Goal: Task Accomplishment & Management: Manage account settings

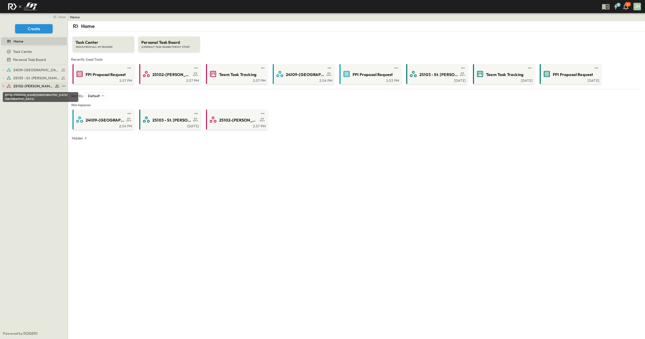
click at [37, 85] on span "25102-[PERSON_NAME][DEMOGRAPHIC_DATA][GEOGRAPHIC_DATA]" at bounding box center [33, 86] width 40 height 5
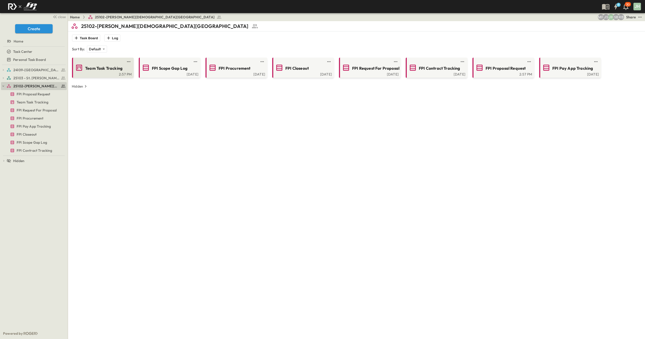
click at [98, 70] on span "Team Task Tracking" at bounding box center [103, 68] width 37 height 6
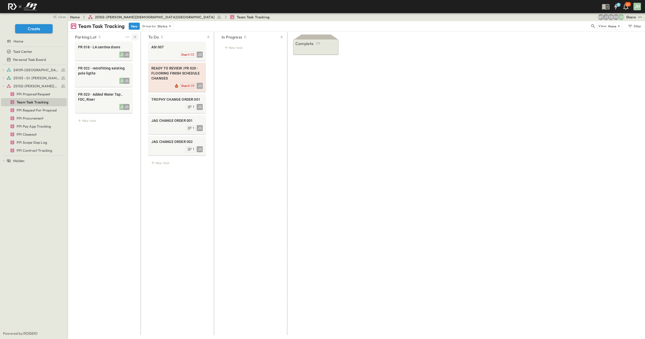
click at [134, 39] on icon at bounding box center [134, 36] width 5 height 5
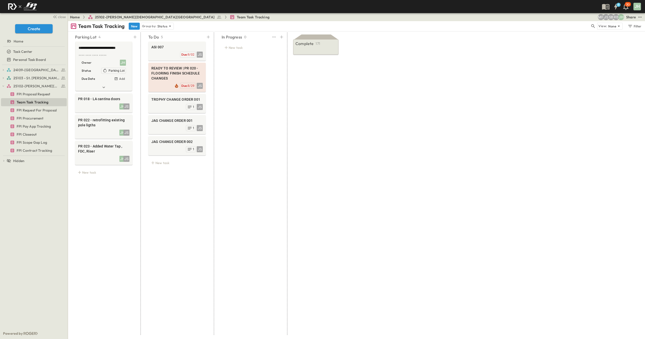
type textarea "**********"
click at [238, 122] on div "In Progress 0 New task" at bounding box center [249, 183] width 69 height 303
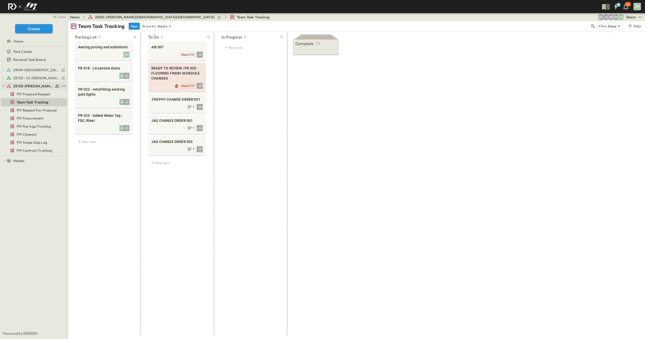
click at [5, 86] on button "button" at bounding box center [3, 86] width 5 height 5
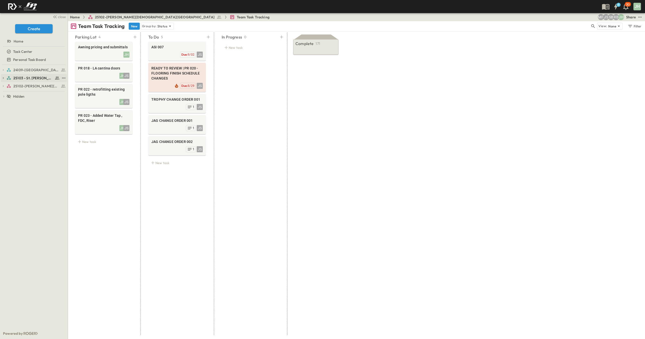
click at [31, 77] on span "25103 - St. [PERSON_NAME] Phase 2" at bounding box center [33, 78] width 40 height 5
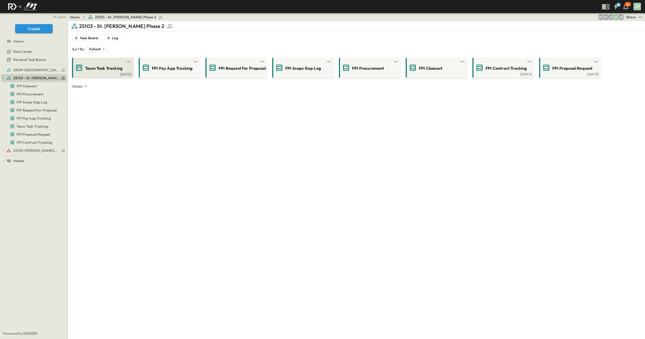
click at [84, 69] on div "Team Task Tracking" at bounding box center [102, 68] width 55 height 8
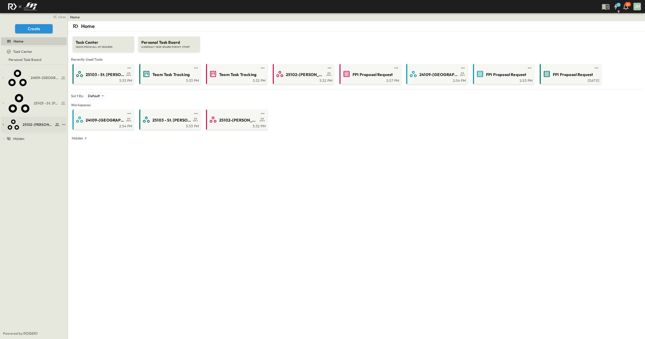
click at [37, 117] on link "25102-[PERSON_NAME][DEMOGRAPHIC_DATA][GEOGRAPHIC_DATA]" at bounding box center [33, 125] width 53 height 16
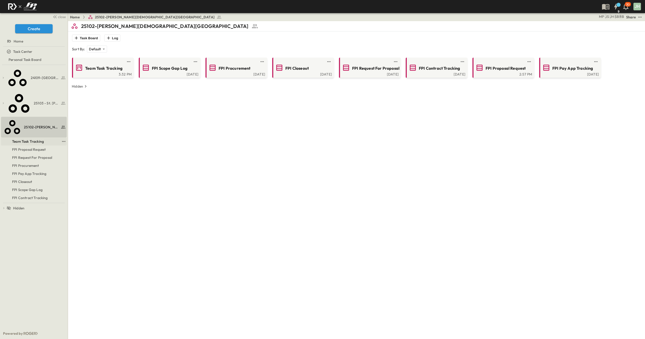
click at [41, 139] on span "Team Task Tracking" at bounding box center [28, 141] width 32 height 5
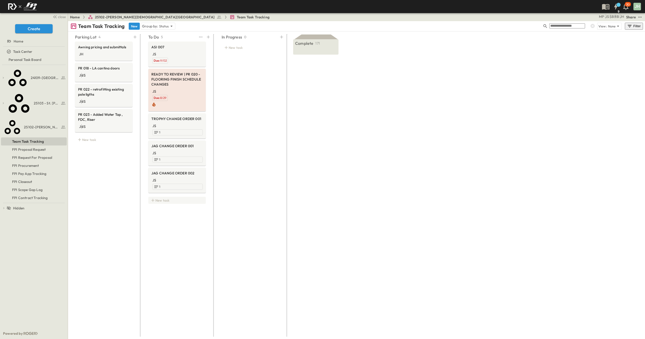
click at [170, 197] on div "New task" at bounding box center [176, 200] width 57 height 7
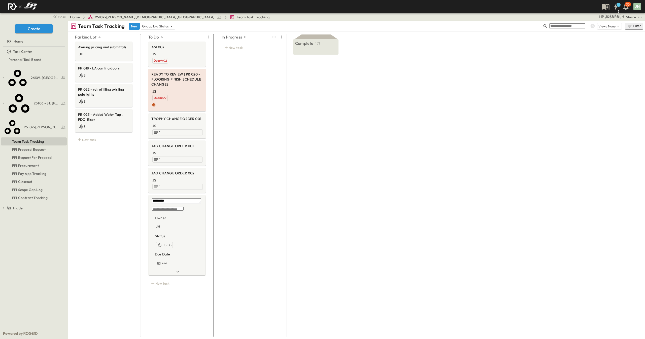
type textarea "********"
click at [269, 216] on div "In Progress 0 New task" at bounding box center [249, 183] width 69 height 303
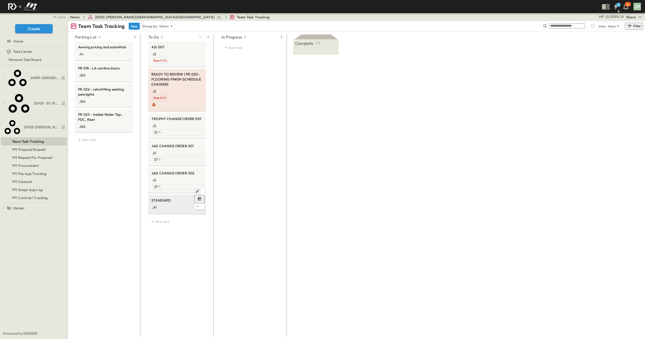
click at [195, 189] on icon "Edit" at bounding box center [197, 191] width 4 height 4
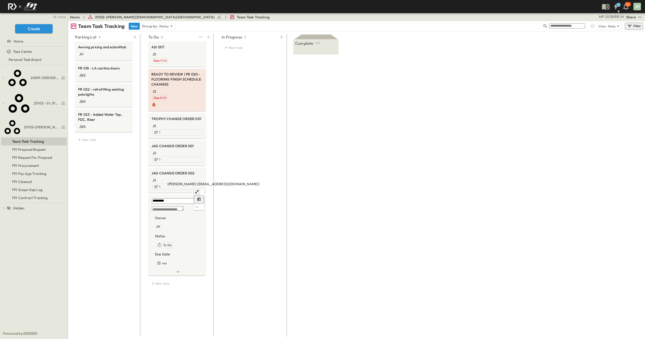
click at [160, 224] on div "JH" at bounding box center [158, 226] width 4 height 5
drag, startPoint x: 216, startPoint y: 217, endPoint x: 216, endPoint y: 223, distance: 5.6
click at [216, 220] on div "JS Jesse Sullivan" at bounding box center [229, 222] width 71 height 5
click at [224, 249] on div "In Progress 0 New task" at bounding box center [249, 183] width 69 height 303
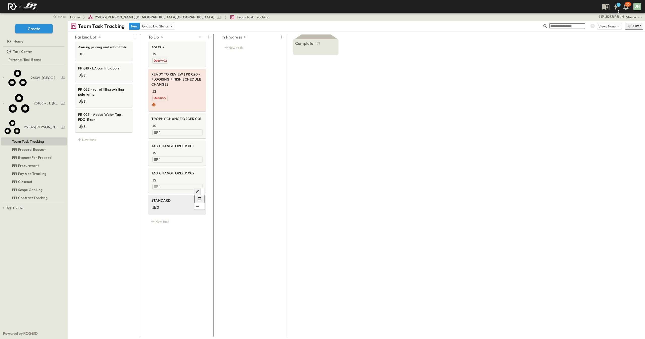
click at [194, 188] on button "Edit" at bounding box center [197, 191] width 6 height 7
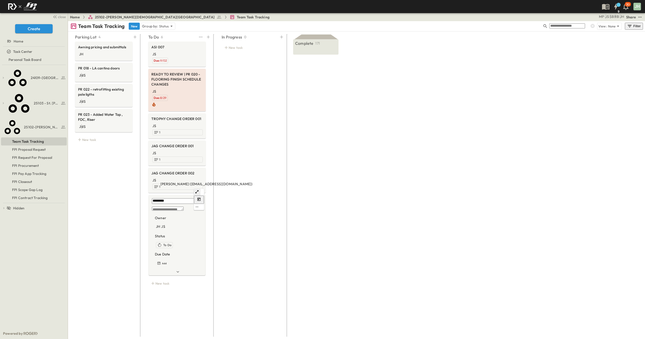
click at [160, 224] on div "JH" at bounding box center [158, 226] width 4 height 5
click at [220, 180] on icon at bounding box center [221, 178] width 3 height 3
click at [185, 205] on div "* Owner JS Status To Do Due Date Add" at bounding box center [177, 238] width 51 height 67
click at [214, 165] on div "Parking Lot 4 Awning pricing and submittals JH PR 018 - LA cantina doors JH JS …" at bounding box center [206, 183] width 274 height 303
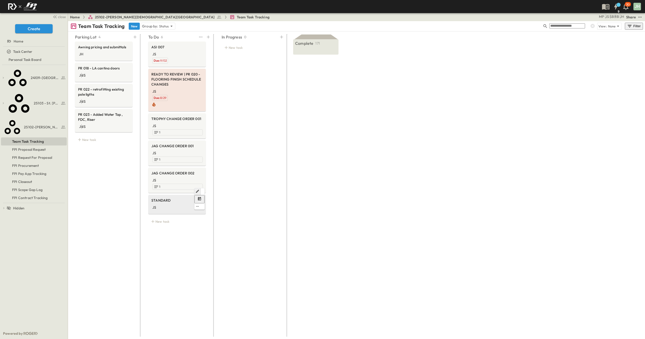
click at [196, 190] on icon "Edit" at bounding box center [197, 191] width 3 height 3
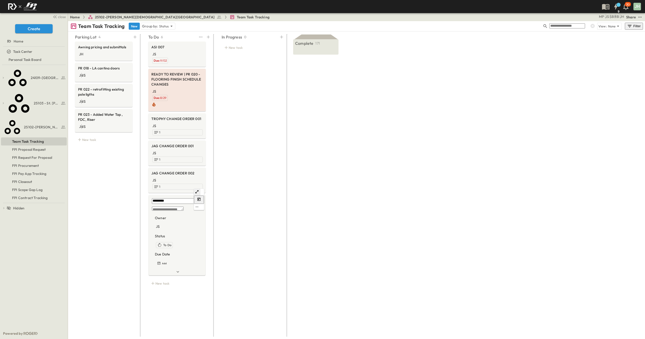
click at [174, 198] on textarea "********" at bounding box center [176, 201] width 49 height 6
type textarea "**********"
click at [242, 172] on div "In Progress 0 New task" at bounding box center [249, 183] width 69 height 303
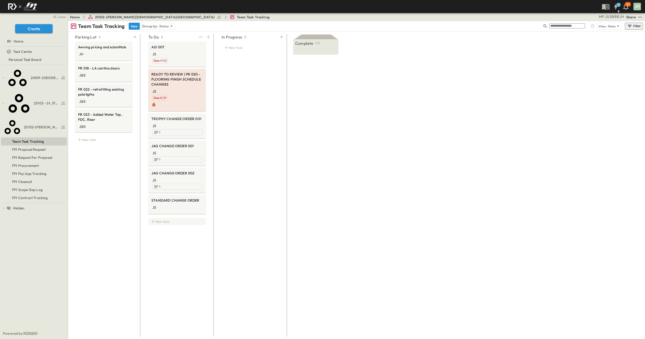
click at [172, 218] on div "New task" at bounding box center [176, 221] width 57 height 7
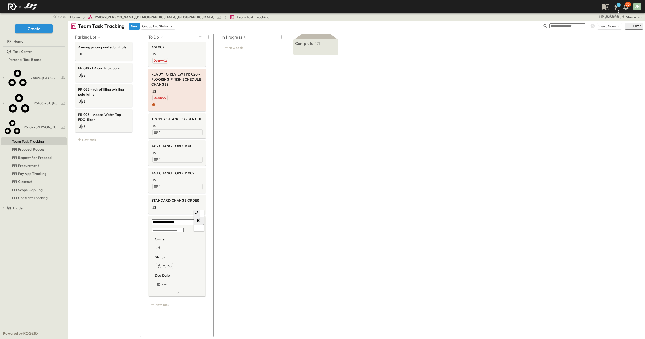
type textarea "**********"
click at [200, 237] on div "Owner JH Status To Do Due Date Add" at bounding box center [177, 267] width 51 height 60
click at [160, 245] on div "JH" at bounding box center [158, 247] width 4 height 5
click at [212, 241] on span "Jesse Sullivan" at bounding box center [213, 243] width 26 height 5
click at [220, 199] on icon at bounding box center [221, 199] width 3 height 3
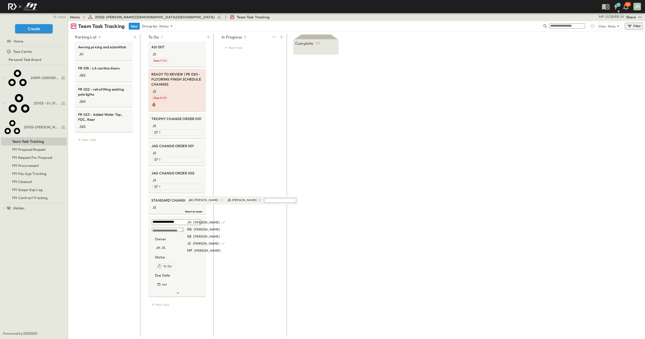
click at [229, 184] on div "In Progress 0 New task" at bounding box center [249, 183] width 69 height 303
click at [181, 204] on div "JS" at bounding box center [176, 207] width 51 height 6
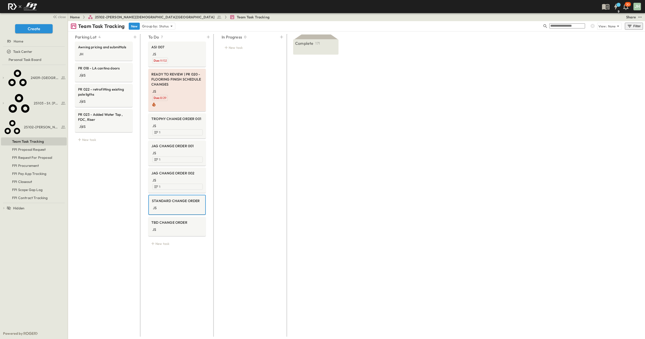
drag, startPoint x: 447, startPoint y: 167, endPoint x: 447, endPoint y: 170, distance: 3.3
click at [7, 339] on div at bounding box center [3, 343] width 7 height 0
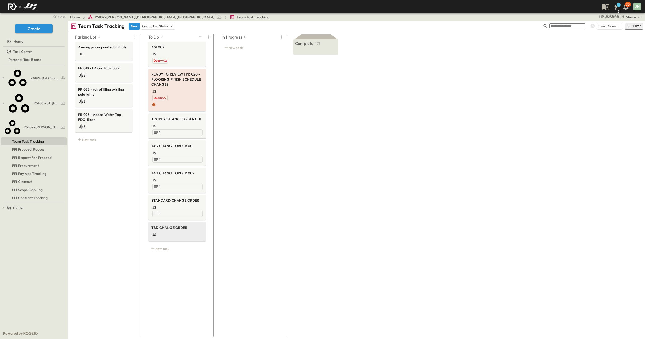
click at [172, 231] on div "JS" at bounding box center [176, 234] width 51 height 6
drag, startPoint x: 636, startPoint y: 77, endPoint x: 634, endPoint y: 78, distance: 2.8
click at [7, 339] on div at bounding box center [3, 343] width 7 height 0
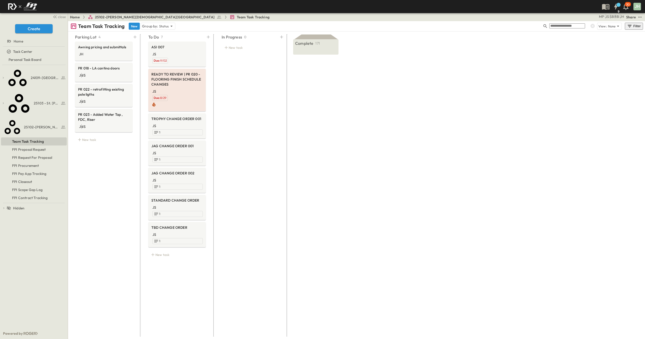
drag, startPoint x: 336, startPoint y: 136, endPoint x: 335, endPoint y: 134, distance: 2.7
click at [336, 135] on div "Complete 171 READY TO REVIEW | 04850-2.0 - CMU PORCH & PILASTERS - SHOP DRAWING…" at bounding box center [316, 183] width 55 height 303
click at [93, 175] on div "Parking Lot 4 Awning pricing and submittals JH PR 018 - LA cantina doors JH JS …" at bounding box center [103, 183] width 69 height 303
click at [2, 125] on icon "button" at bounding box center [2, 125] width 0 height 0
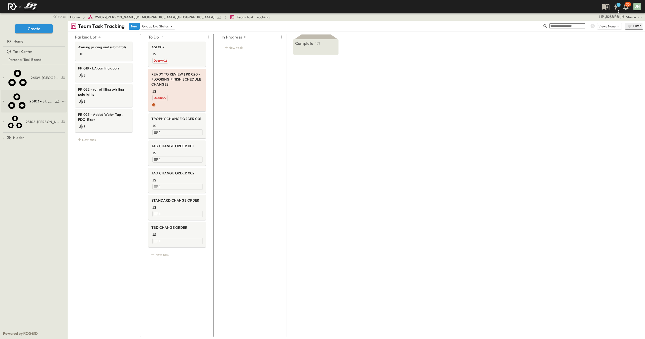
click at [35, 99] on span "25103 - St. [PERSON_NAME] Phase 2" at bounding box center [41, 101] width 24 height 5
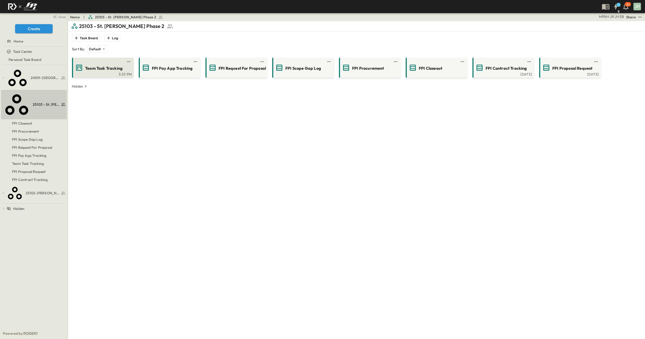
click at [102, 77] on div "Team Task Tracking 3:33 PM" at bounding box center [103, 68] width 62 height 20
click at [108, 70] on span "Team Task Tracking" at bounding box center [103, 68] width 37 height 6
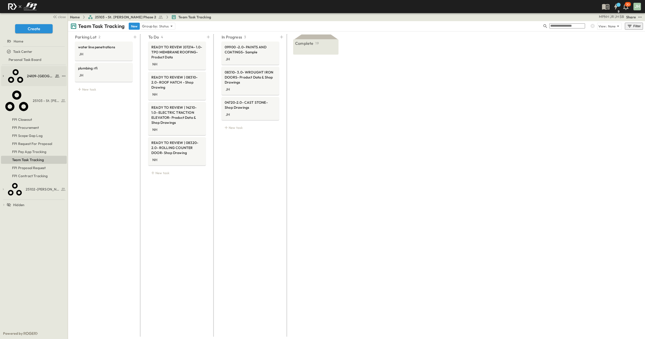
click at [13, 70] on div "24109-[GEOGRAPHIC_DATA][PERSON_NAME]" at bounding box center [33, 76] width 53 height 18
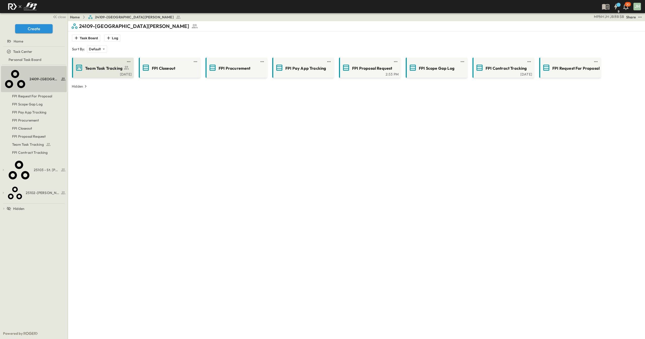
click at [93, 70] on span "Team Task Tracking" at bounding box center [103, 68] width 37 height 6
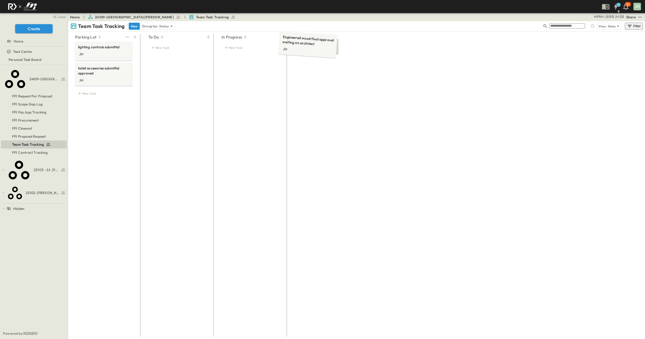
drag, startPoint x: 106, startPoint y: 53, endPoint x: 303, endPoint y: 47, distance: 196.7
drag, startPoint x: 96, startPoint y: 46, endPoint x: 308, endPoint y: 41, distance: 211.7
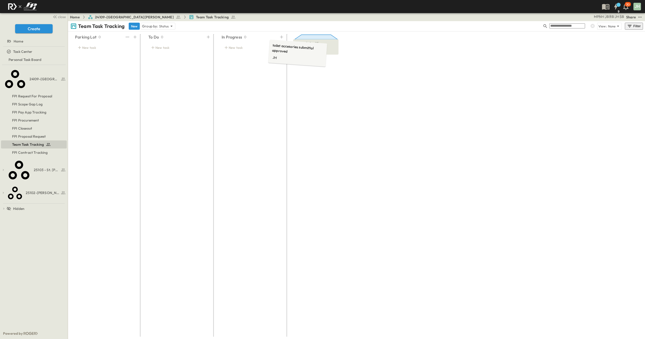
drag, startPoint x: 101, startPoint y: 54, endPoint x: 309, endPoint y: 49, distance: 208.2
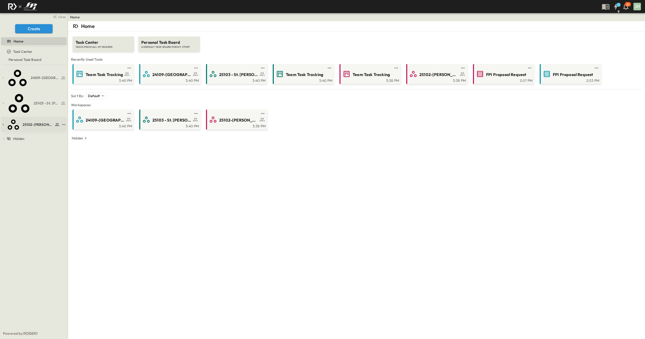
click at [23, 117] on link "25102-[PERSON_NAME][DEMOGRAPHIC_DATA][GEOGRAPHIC_DATA]" at bounding box center [33, 125] width 53 height 16
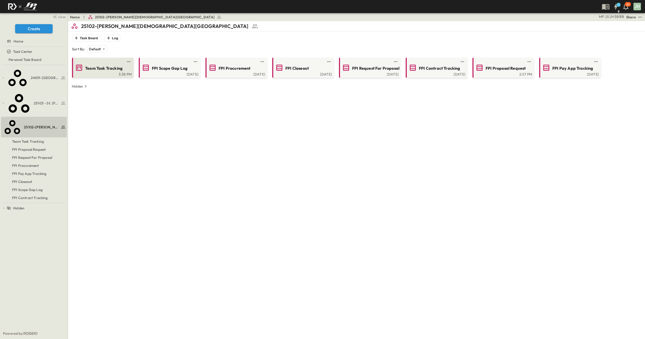
click at [114, 70] on span "Team Task Tracking" at bounding box center [103, 68] width 37 height 6
